Goal: Find specific page/section: Find specific page/section

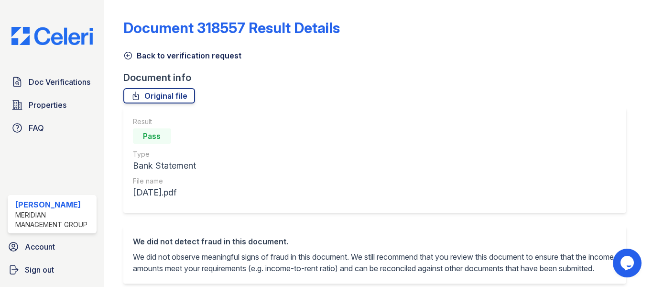
click at [132, 53] on icon at bounding box center [128, 56] width 10 height 10
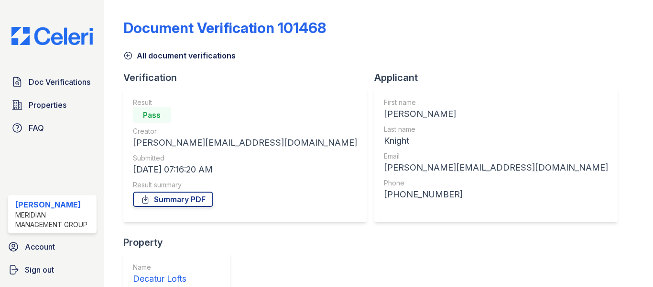
click at [131, 57] on icon at bounding box center [128, 56] width 10 height 10
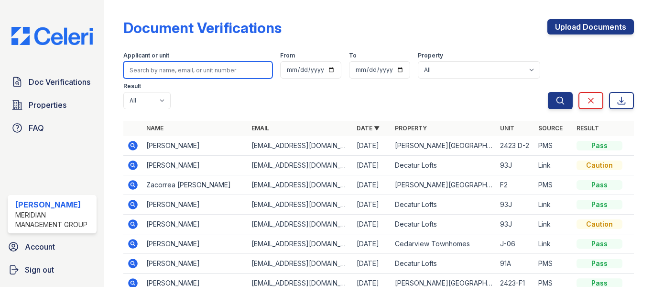
click at [149, 66] on input "search" at bounding box center [197, 69] width 149 height 17
type input "porter"
click at [548, 92] on button "Search" at bounding box center [560, 100] width 25 height 17
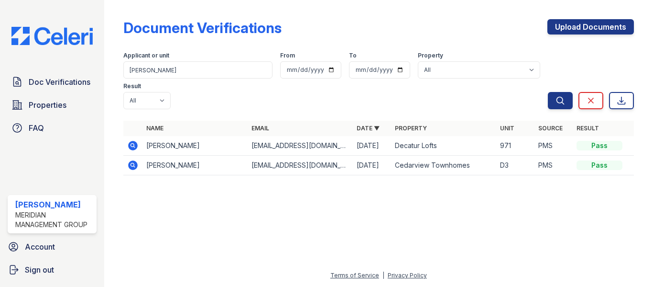
click at [131, 144] on icon at bounding box center [132, 145] width 11 height 11
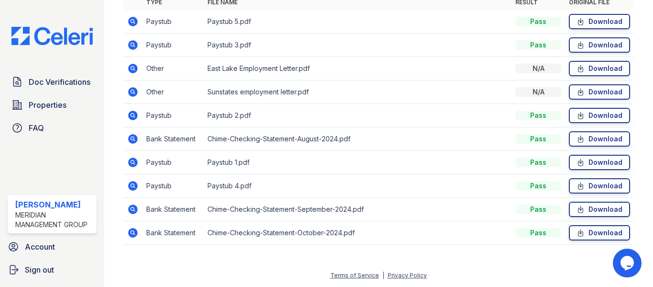
scroll to position [233, 0]
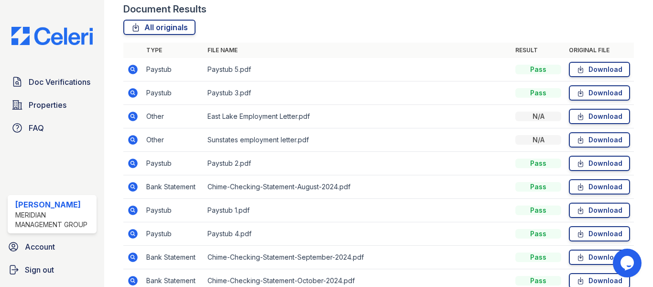
click at [133, 67] on icon at bounding box center [132, 69] width 11 height 11
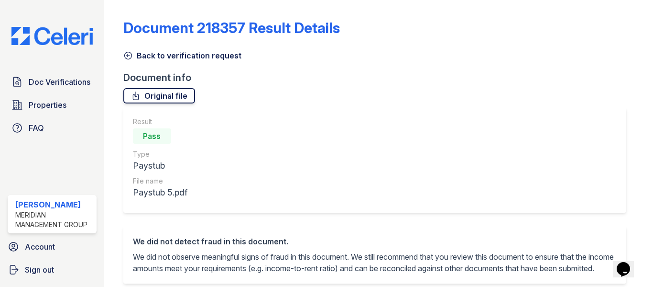
click at [143, 93] on link "Original file" at bounding box center [159, 95] width 72 height 15
click at [127, 58] on icon at bounding box center [128, 56] width 10 height 10
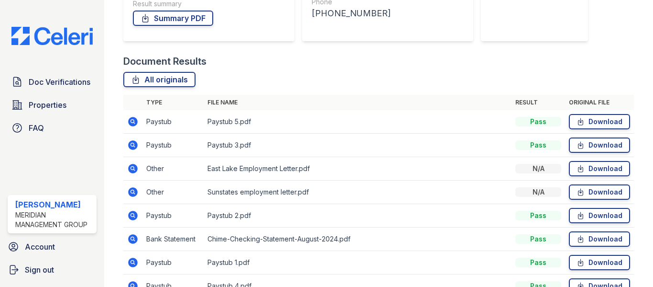
scroll to position [191, 0]
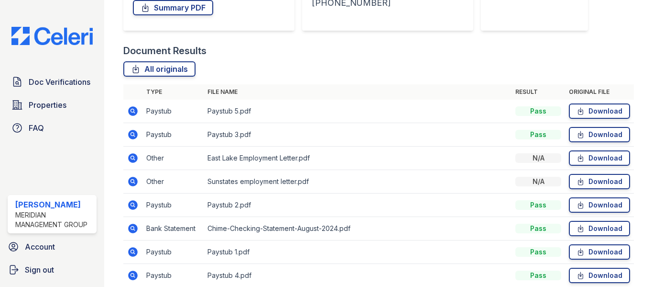
click at [135, 137] on icon at bounding box center [133, 135] width 10 height 10
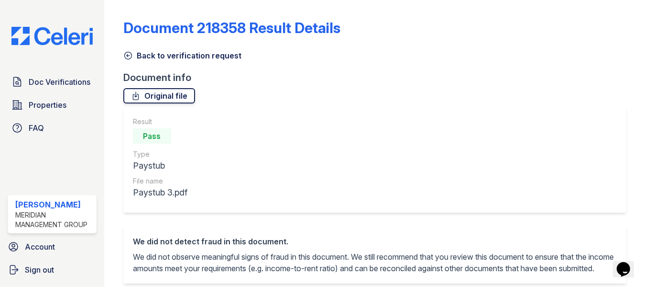
click at [162, 99] on link "Original file" at bounding box center [159, 95] width 72 height 15
click at [126, 58] on icon at bounding box center [128, 56] width 10 height 10
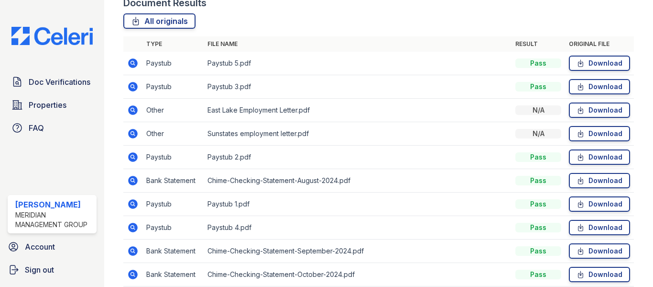
scroll to position [281, 0]
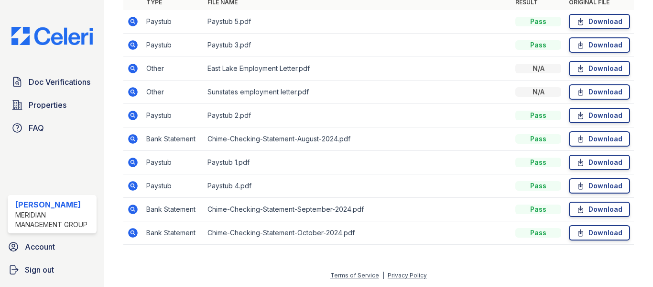
click at [131, 115] on icon at bounding box center [132, 114] width 2 height 2
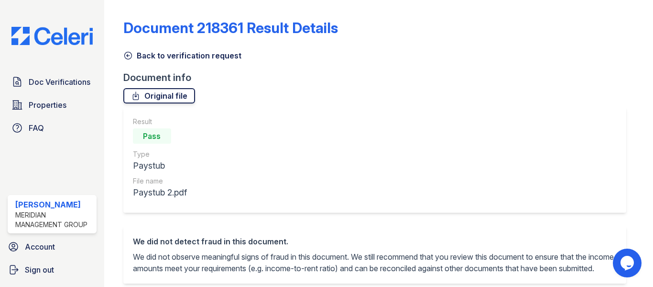
click at [135, 97] on icon at bounding box center [135, 96] width 5 height 8
click at [130, 55] on icon at bounding box center [128, 56] width 10 height 10
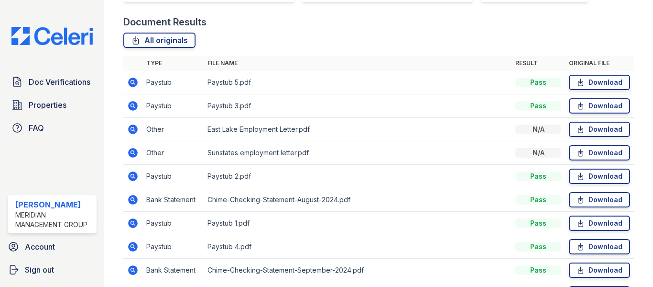
scroll to position [281, 0]
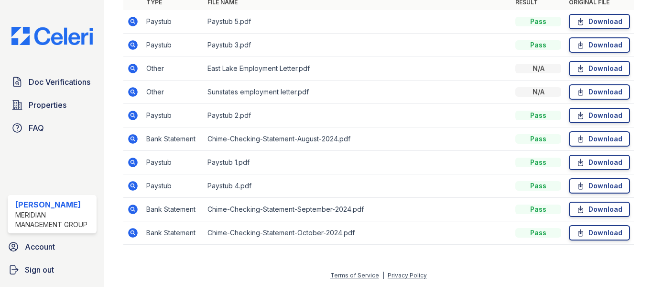
click at [131, 158] on icon at bounding box center [133, 162] width 10 height 10
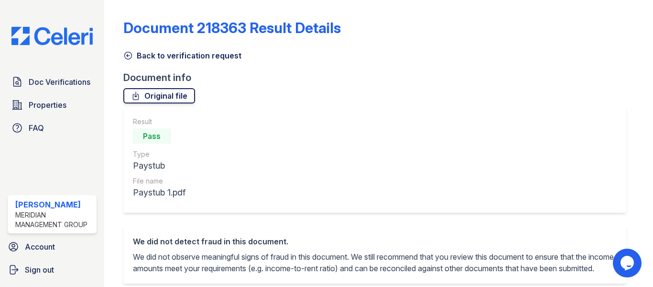
click at [152, 96] on link "Original file" at bounding box center [159, 95] width 72 height 15
click at [128, 57] on icon at bounding box center [128, 56] width 10 height 10
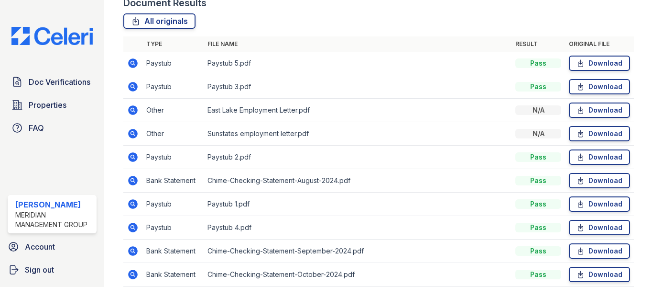
scroll to position [281, 0]
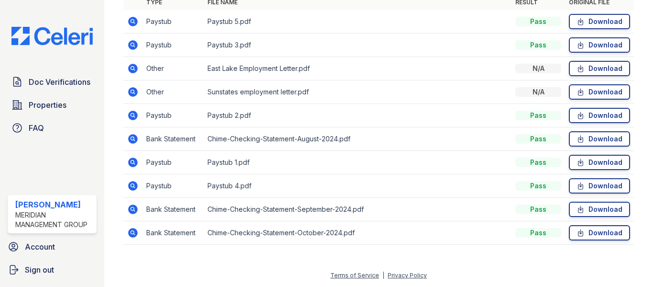
click at [133, 187] on icon at bounding box center [133, 186] width 10 height 10
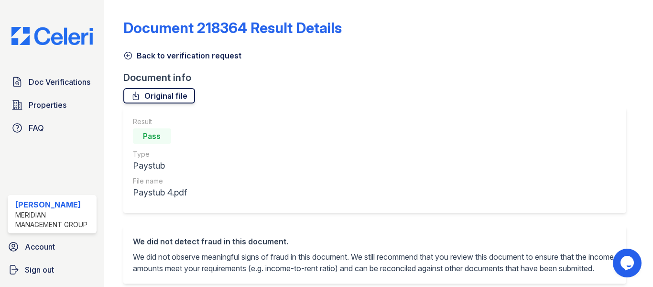
click at [144, 101] on link "Original file" at bounding box center [159, 95] width 72 height 15
